Goal: Task Accomplishment & Management: Complete application form

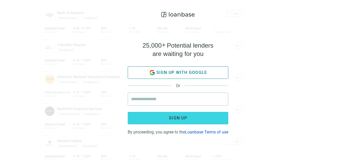
click at [181, 70] on span "Sign up with google" at bounding box center [181, 72] width 51 height 5
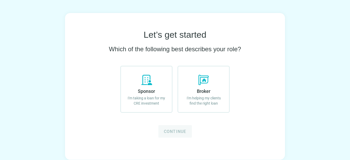
scroll to position [30, 0]
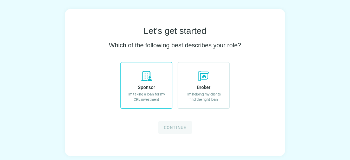
click at [143, 86] on span "Sponsor" at bounding box center [146, 87] width 17 height 5
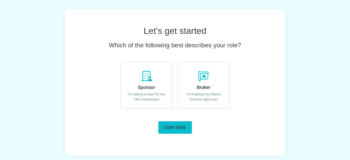
click at [173, 125] on span "Continue" at bounding box center [175, 127] width 23 height 5
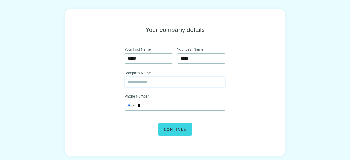
click at [153, 81] on input "text" at bounding box center [175, 82] width 94 height 10
type input "**********"
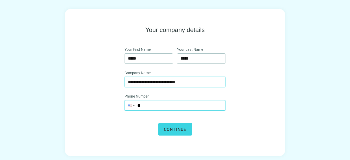
click at [192, 105] on input "**" at bounding box center [175, 105] width 100 height 10
type input "**********"
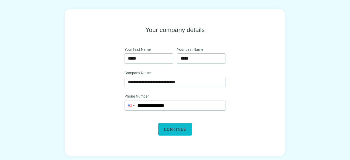
click at [173, 129] on span "Continue" at bounding box center [175, 129] width 23 height 5
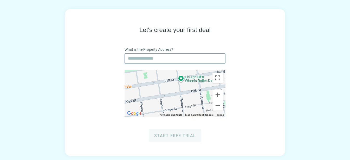
click at [163, 57] on input "text" at bounding box center [175, 59] width 94 height 10
paste input "**********"
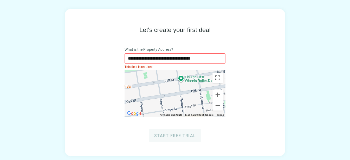
type input "**********"
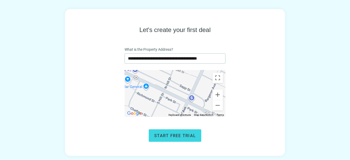
click at [268, 86] on div "**********" at bounding box center [175, 84] width 187 height 116
click at [176, 136] on span "Start free trial" at bounding box center [175, 135] width 42 height 5
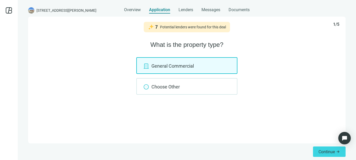
click at [168, 66] on div "General Commercial" at bounding box center [186, 65] width 101 height 17
click at [326, 150] on span "Continue" at bounding box center [326, 151] width 16 height 5
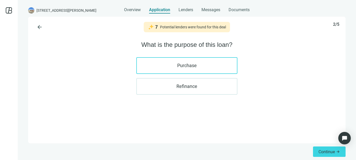
click at [188, 64] on label "Purchase" at bounding box center [186, 65] width 101 height 17
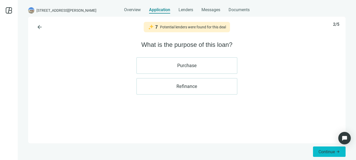
click at [326, 150] on span "Continue" at bounding box center [326, 151] width 16 height 5
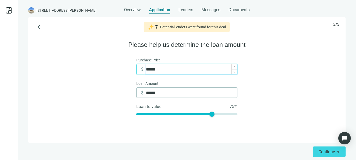
click at [161, 69] on input "******" at bounding box center [191, 69] width 91 height 10
drag, startPoint x: 161, startPoint y: 69, endPoint x: 140, endPoint y: 70, distance: 21.4
click at [140, 70] on div "attach_money ******" at bounding box center [188, 69] width 97 height 10
type input "*"
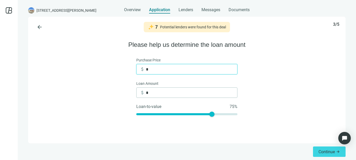
type input "**"
type input "***"
type input "*****"
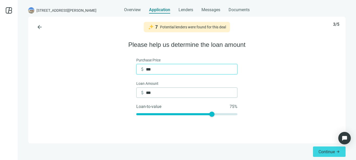
type input "*****"
type input "******"
type input "*******"
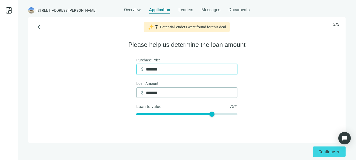
type input "*******"
click at [261, 74] on div "arrow_back 7 Potential lenders were found for this deal 3/5 Please help us dete…" at bounding box center [186, 80] width 317 height 127
drag, startPoint x: 212, startPoint y: 114, endPoint x: 217, endPoint y: 114, distance: 5.0
click at [217, 114] on div at bounding box center [216, 114] width 5 height 5
drag, startPoint x: 217, startPoint y: 114, endPoint x: 222, endPoint y: 114, distance: 4.7
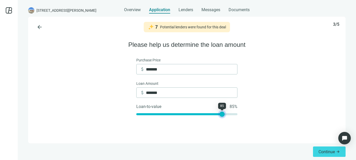
click at [222, 114] on div at bounding box center [221, 114] width 5 height 5
type input "*******"
drag, startPoint x: 220, startPoint y: 115, endPoint x: 224, endPoint y: 115, distance: 4.7
click at [224, 115] on div at bounding box center [226, 114] width 5 height 5
click at [255, 116] on div "arrow_back 7 Potential lenders were found for this deal 3/5 Please help us dete…" at bounding box center [186, 80] width 317 height 127
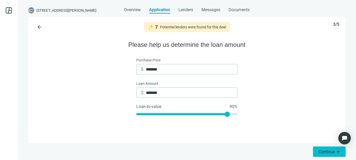
click at [324, 150] on span "Continue" at bounding box center [326, 151] width 16 height 5
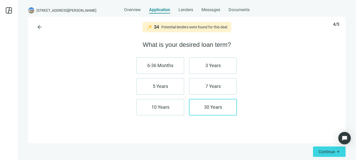
click at [218, 106] on label "30 Years" at bounding box center [213, 107] width 48 height 17
click at [219, 102] on label "30 Years" at bounding box center [213, 107] width 48 height 17
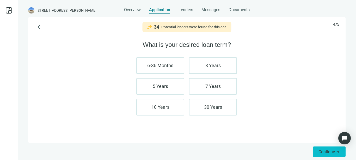
click at [326, 150] on span "Continue" at bounding box center [326, 151] width 16 height 5
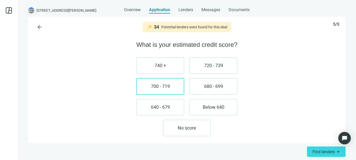
click at [165, 87] on label "700 - 719" at bounding box center [160, 86] width 48 height 17
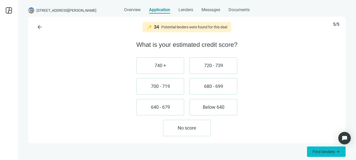
click at [318, 150] on span "Find lenders" at bounding box center [323, 151] width 22 height 5
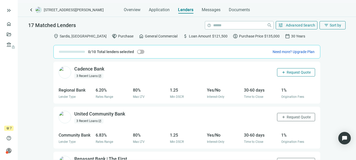
click at [286, 72] on span "Request Quote" at bounding box center [298, 72] width 24 height 4
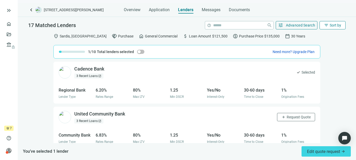
click at [328, 25] on span "filter_list" at bounding box center [326, 25] width 5 height 5
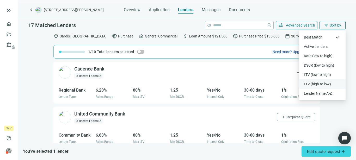
click at [324, 83] on div "LTV (high to low)" at bounding box center [322, 83] width 36 height 5
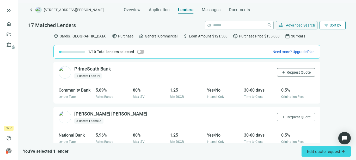
click at [331, 23] on span "Sort by" at bounding box center [334, 25] width 11 height 4
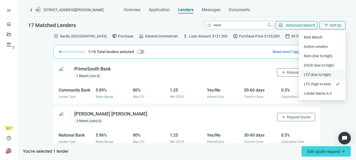
click at [324, 72] on div "LTV (low to high)" at bounding box center [322, 74] width 36 height 5
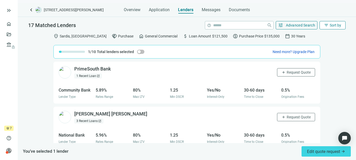
click at [332, 23] on span "Sort by" at bounding box center [334, 25] width 11 height 4
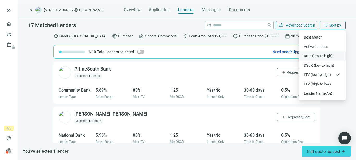
click at [320, 54] on div "Rate (low to high)" at bounding box center [322, 55] width 36 height 5
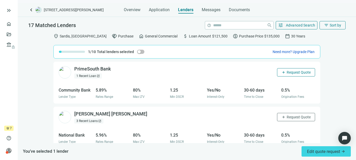
click at [287, 72] on span "Request Quote" at bounding box center [298, 72] width 24 height 4
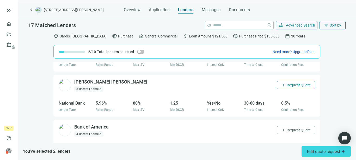
scroll to position [35, 0]
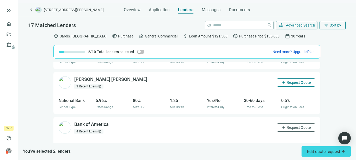
click at [289, 83] on span "Request Quote" at bounding box center [298, 82] width 24 height 4
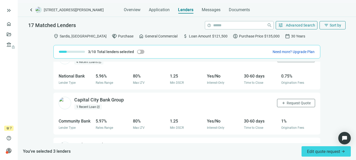
scroll to position [113, 0]
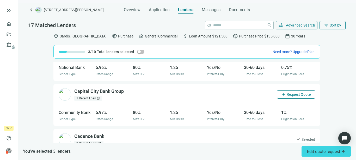
click at [292, 94] on span "Request Quote" at bounding box center [298, 94] width 24 height 4
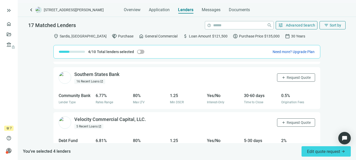
scroll to position [217, 0]
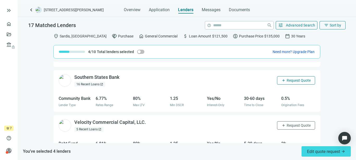
click at [286, 78] on span "Request Quote" at bounding box center [298, 80] width 24 height 4
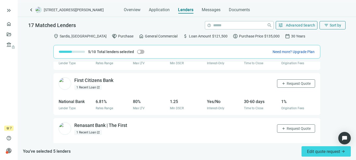
scroll to position [321, 0]
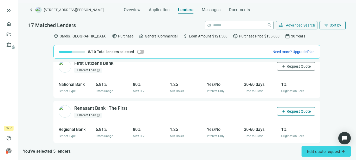
click at [288, 111] on span "Request Quote" at bounding box center [298, 111] width 24 height 4
click at [291, 64] on span "Request Quote" at bounding box center [298, 66] width 24 height 4
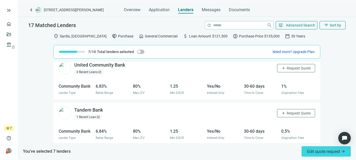
scroll to position [451, 0]
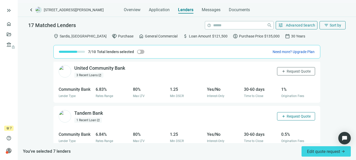
click at [289, 115] on span "Request Quote" at bounding box center [298, 116] width 24 height 4
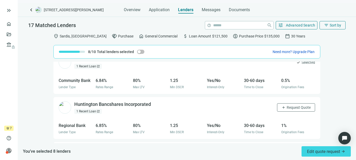
scroll to position [503, 0]
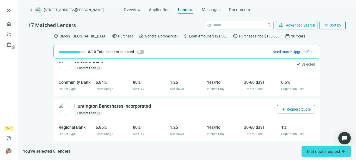
click at [289, 109] on span "Request Quote" at bounding box center [298, 109] width 24 height 4
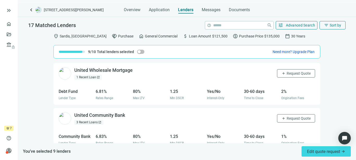
scroll to position [399, 0]
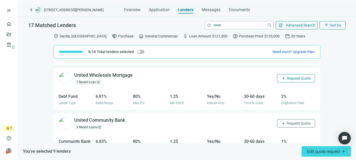
click at [293, 78] on span "Request Quote" at bounding box center [298, 78] width 24 height 4
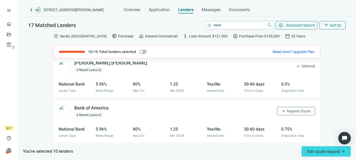
scroll to position [0, 0]
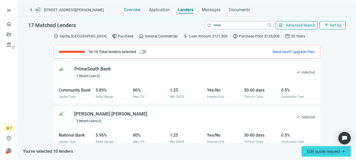
click at [137, 9] on span "Overview" at bounding box center [132, 9] width 17 height 5
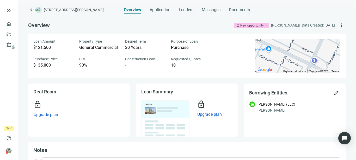
click at [259, 25] on span "bookmark New opportunity" at bounding box center [251, 25] width 35 height 5
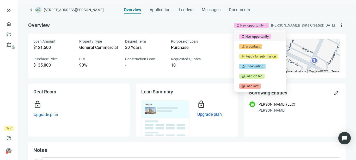
click at [296, 7] on div "Overview Application Lenders Messages Documents" at bounding box center [186, 8] width 317 height 10
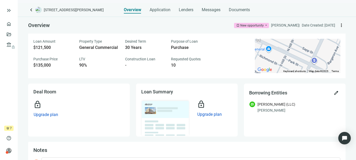
click at [338, 24] on span "more_vert" at bounding box center [340, 25] width 5 height 5
click at [160, 10] on span "Application" at bounding box center [159, 9] width 21 height 5
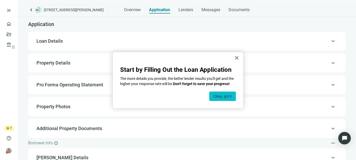
click at [225, 94] on button "Okay, got it" at bounding box center [222, 96] width 27 height 9
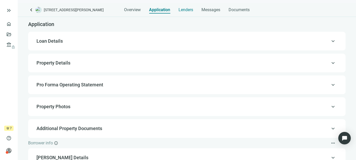
click at [189, 9] on span "Lenders" at bounding box center [185, 9] width 15 height 5
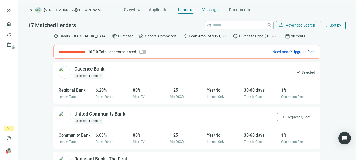
click at [212, 8] on span "Messages" at bounding box center [210, 9] width 19 height 5
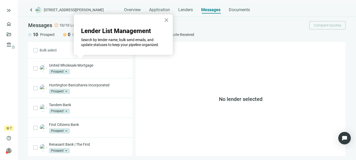
click at [168, 20] on button "×" at bounding box center [166, 20] width 5 height 8
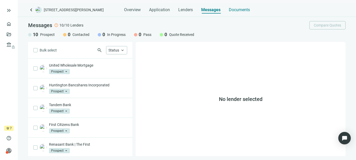
click at [236, 9] on span "Documents" at bounding box center [239, 9] width 21 height 5
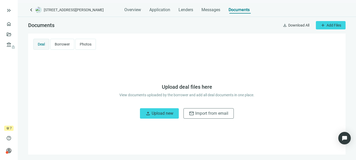
click at [64, 44] on span "Borrower" at bounding box center [62, 44] width 15 height 4
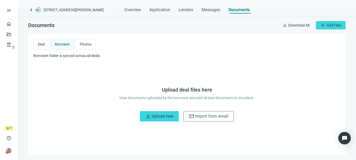
click at [87, 43] on span "Photos" at bounding box center [86, 44] width 12 height 4
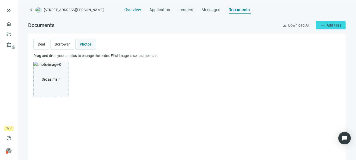
click at [135, 10] on span "Overview" at bounding box center [132, 9] width 17 height 5
